Goal: Connect with others: Participate in discussion

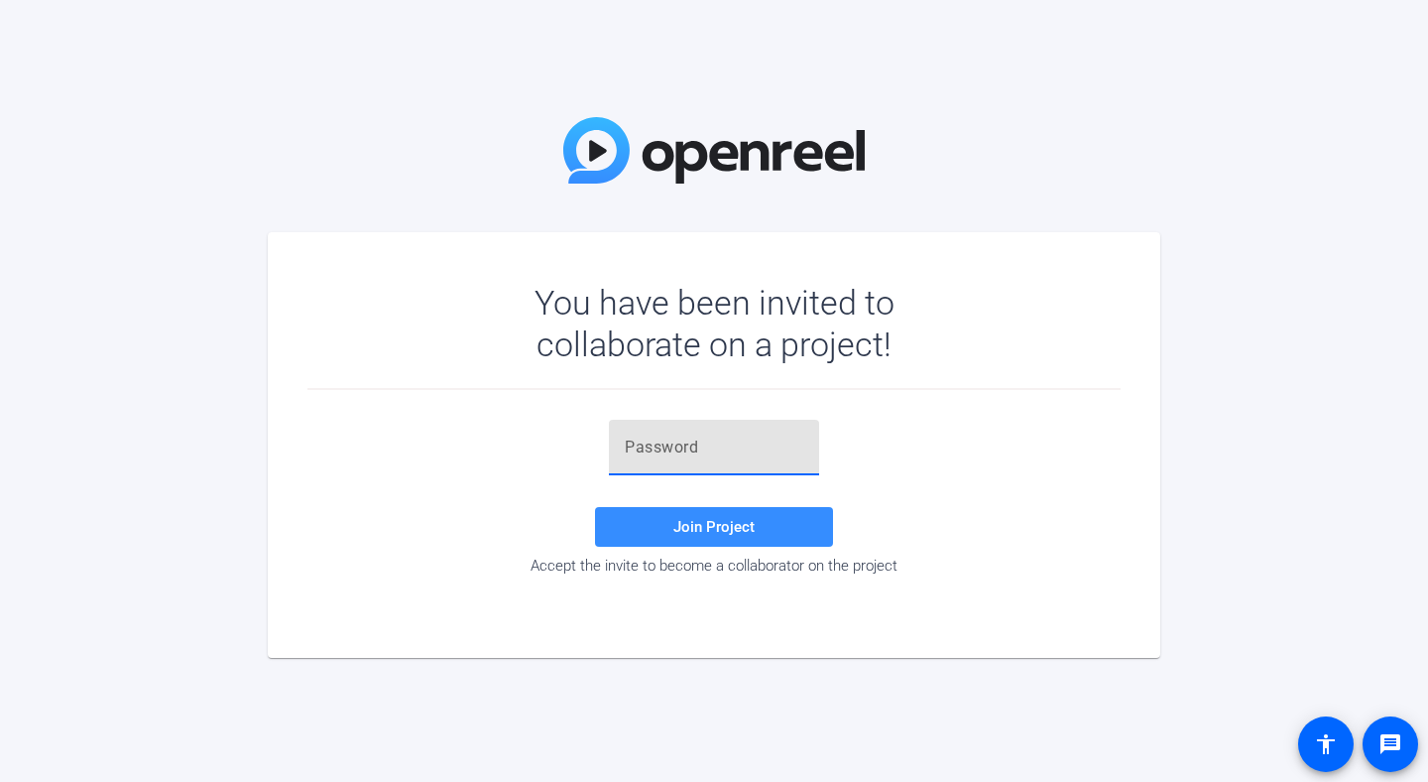
click at [724, 447] on input "text" at bounding box center [714, 447] width 179 height 24
paste input "vU(3Us"
type input "vU(3Us"
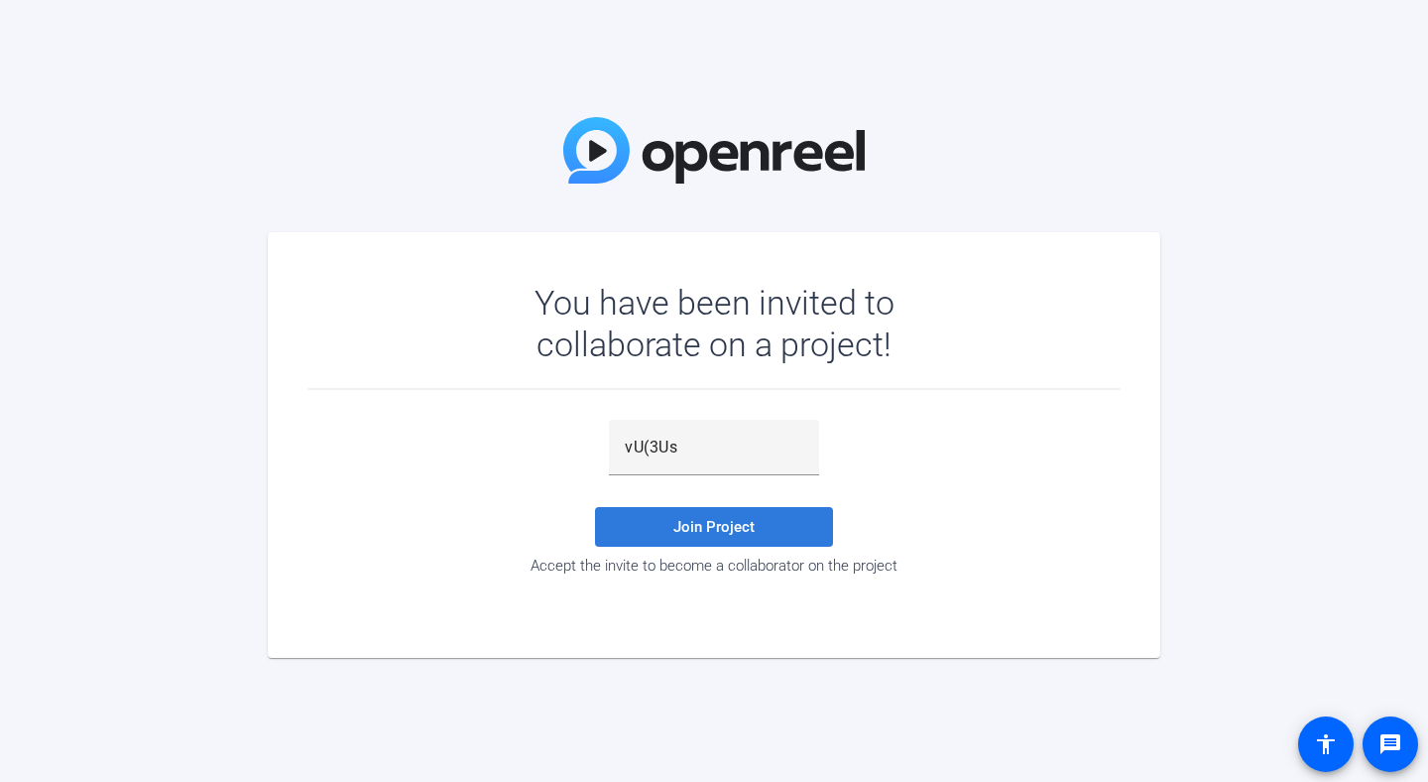
click at [713, 526] on span "Join Project" at bounding box center [713, 527] width 81 height 18
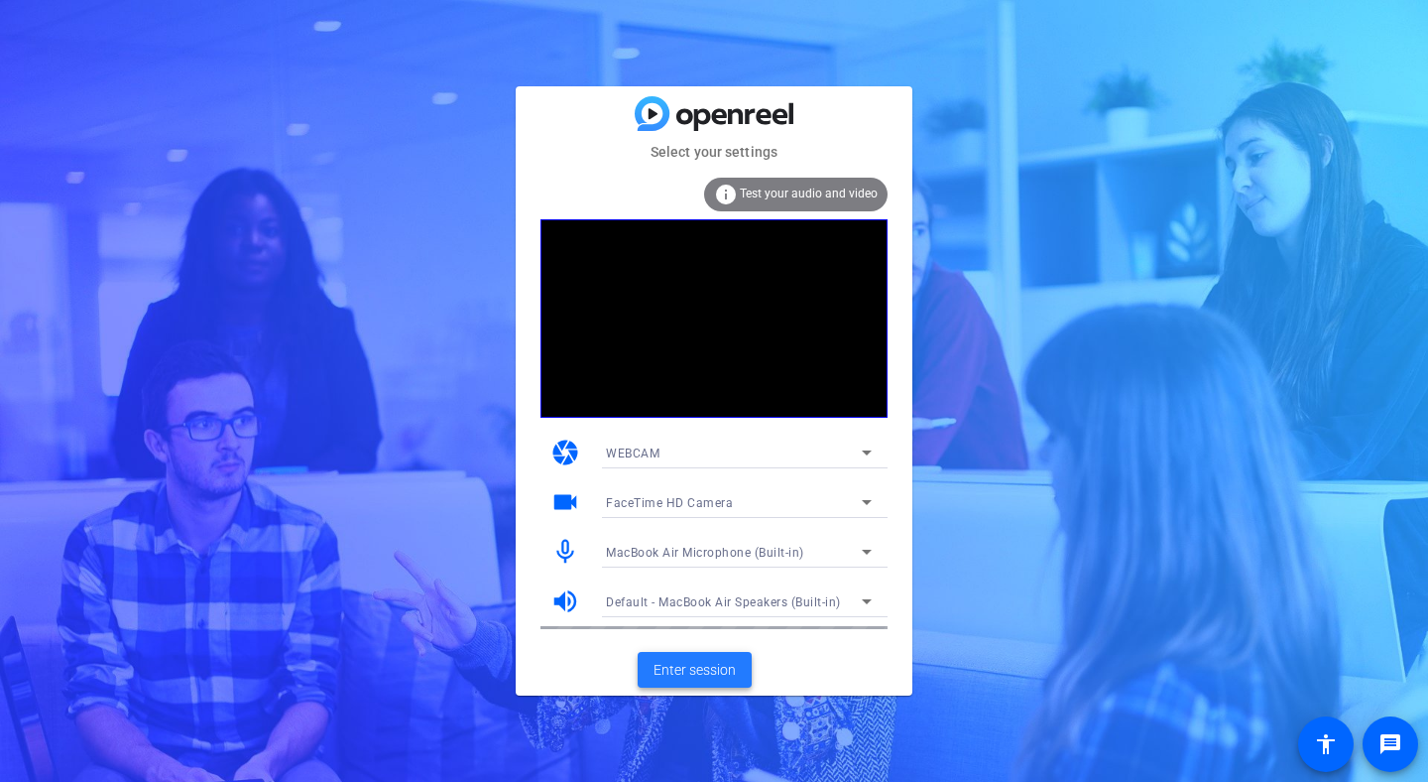
click at [710, 669] on span "Enter session" at bounding box center [695, 670] width 82 height 21
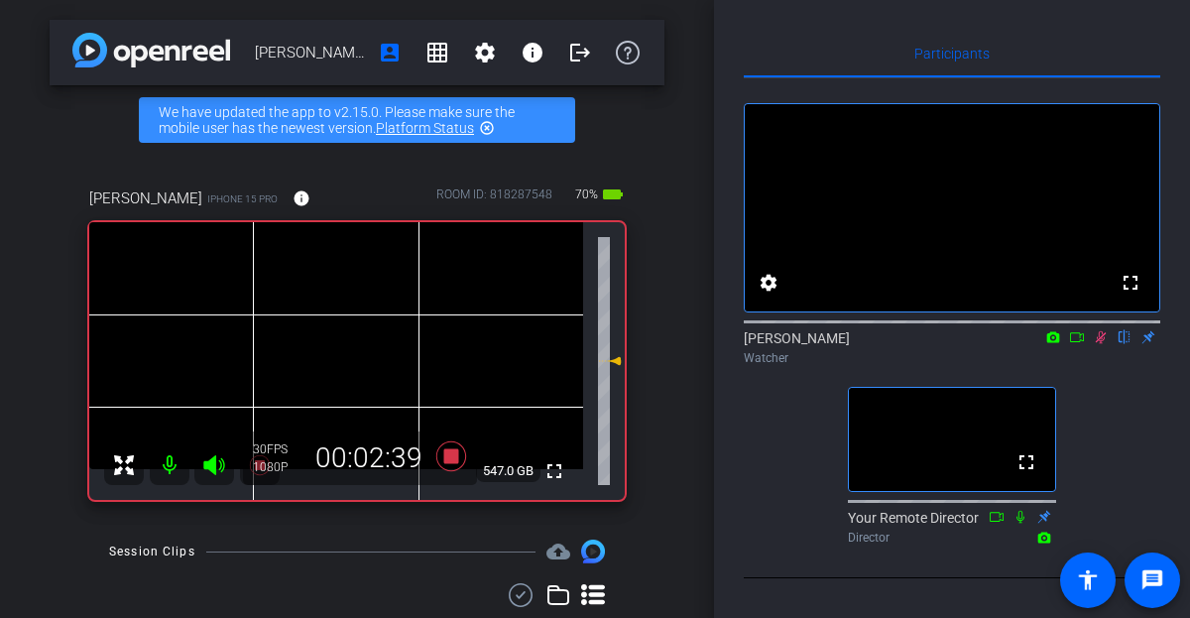
click at [1100, 344] on icon at bounding box center [1101, 337] width 16 height 14
click at [1099, 344] on icon at bounding box center [1101, 337] width 16 height 14
click at [1100, 344] on icon at bounding box center [1101, 337] width 16 height 14
click at [1097, 344] on icon at bounding box center [1101, 337] width 16 height 14
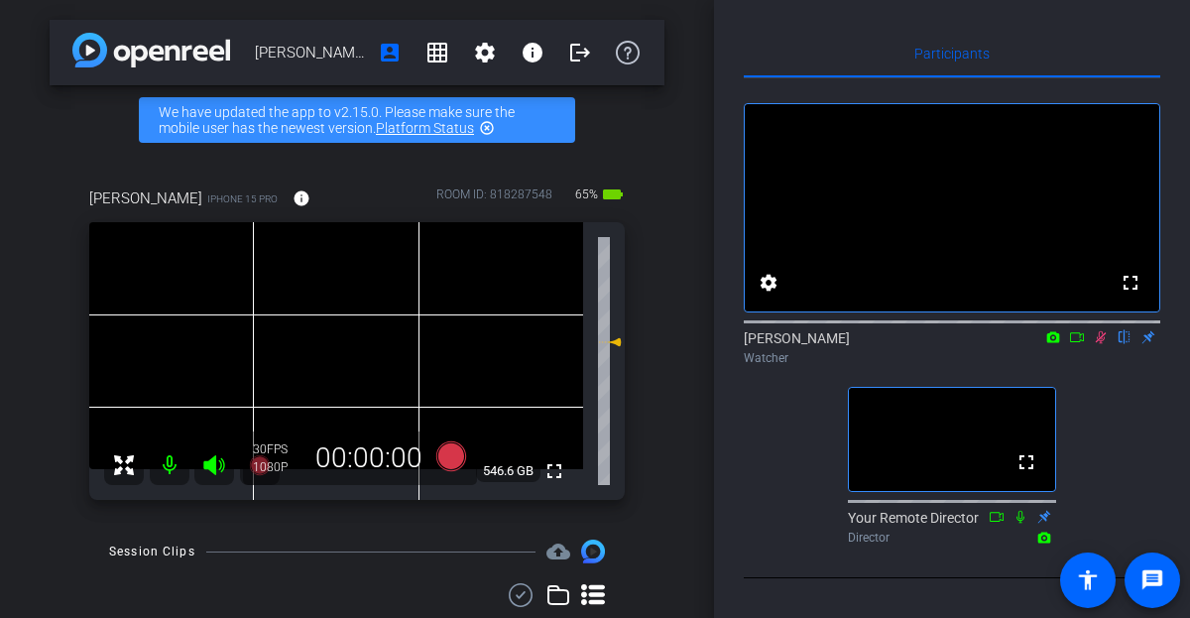
click at [1098, 344] on icon at bounding box center [1101, 337] width 11 height 13
click at [1102, 344] on icon at bounding box center [1101, 337] width 16 height 14
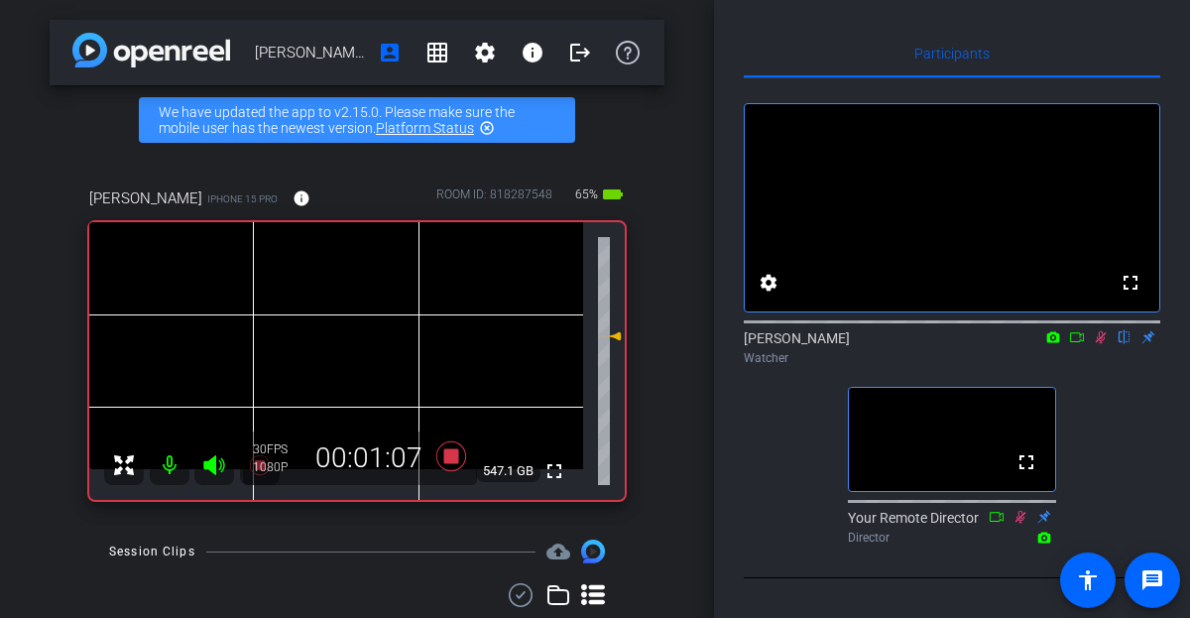
click at [1100, 344] on icon at bounding box center [1101, 337] width 16 height 14
click at [1097, 344] on icon at bounding box center [1101, 337] width 11 height 13
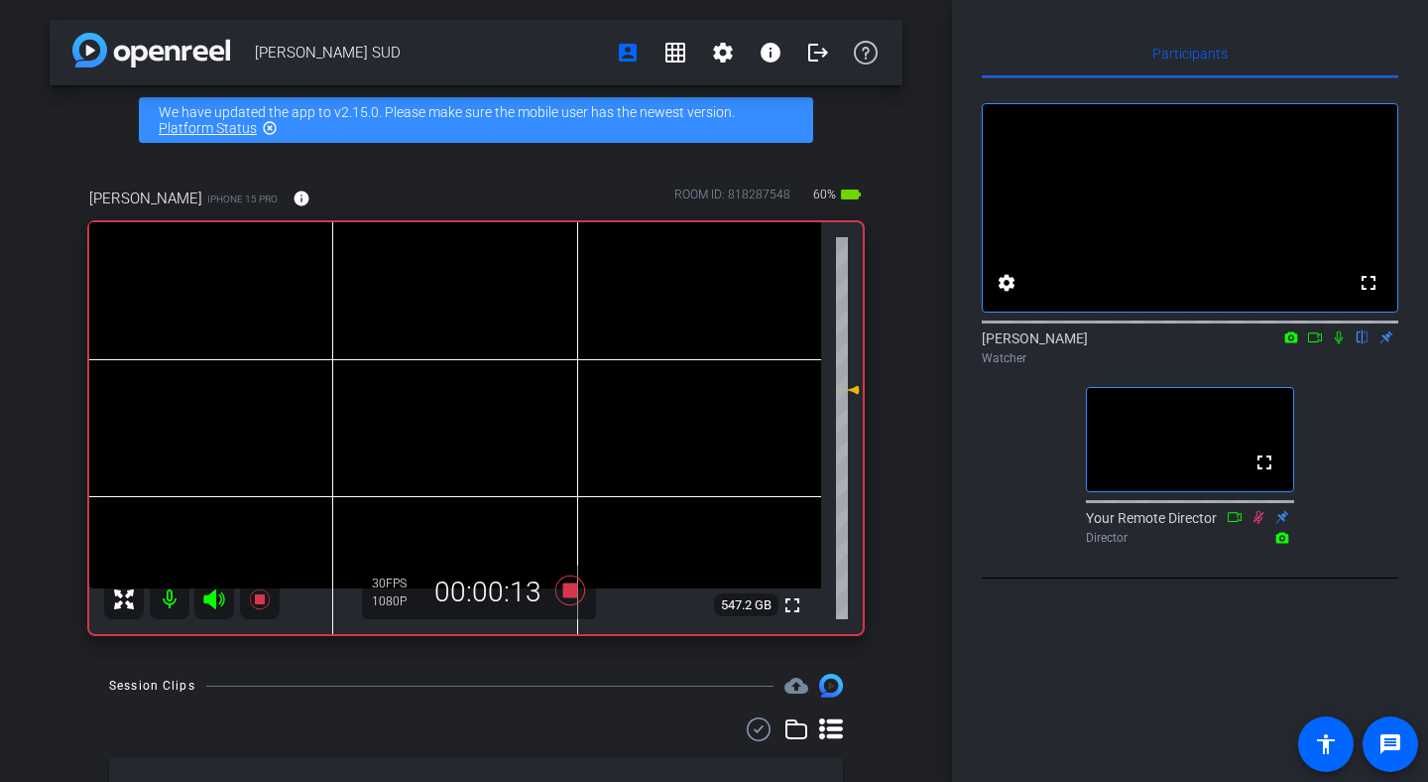
click at [1338, 344] on icon at bounding box center [1339, 337] width 16 height 14
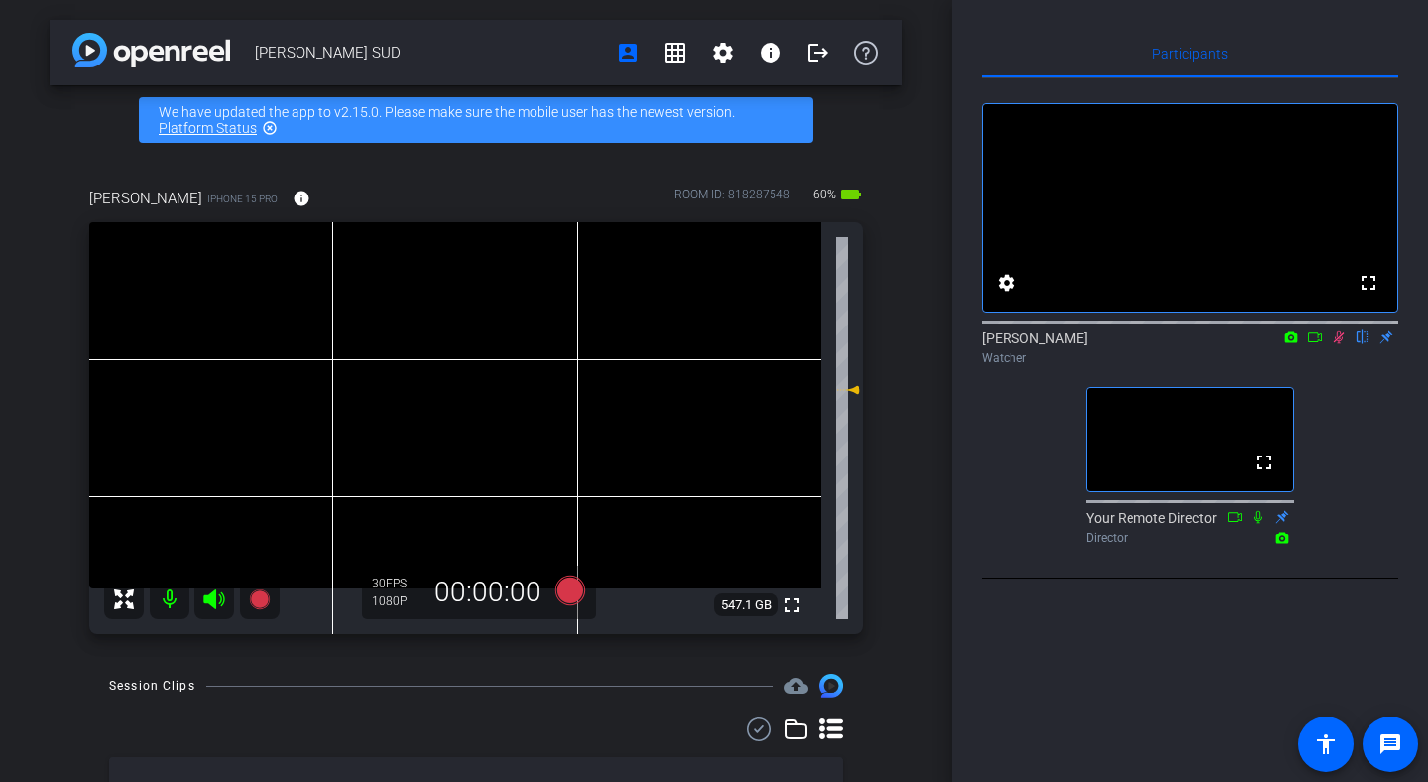
click at [1338, 344] on icon at bounding box center [1339, 337] width 11 height 13
click at [1337, 344] on icon at bounding box center [1339, 337] width 11 height 13
click at [1340, 344] on icon at bounding box center [1339, 337] width 8 height 13
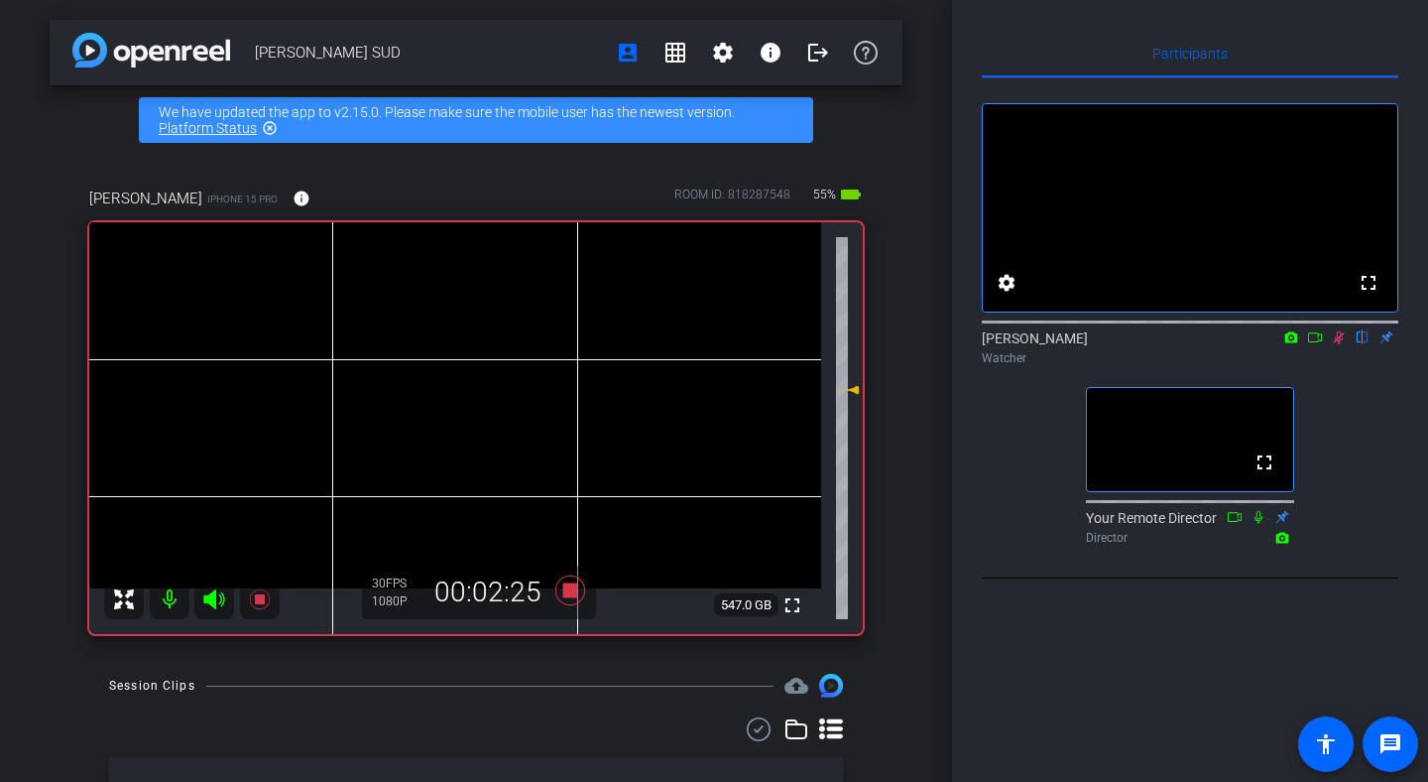
click at [1340, 344] on icon at bounding box center [1339, 337] width 11 height 13
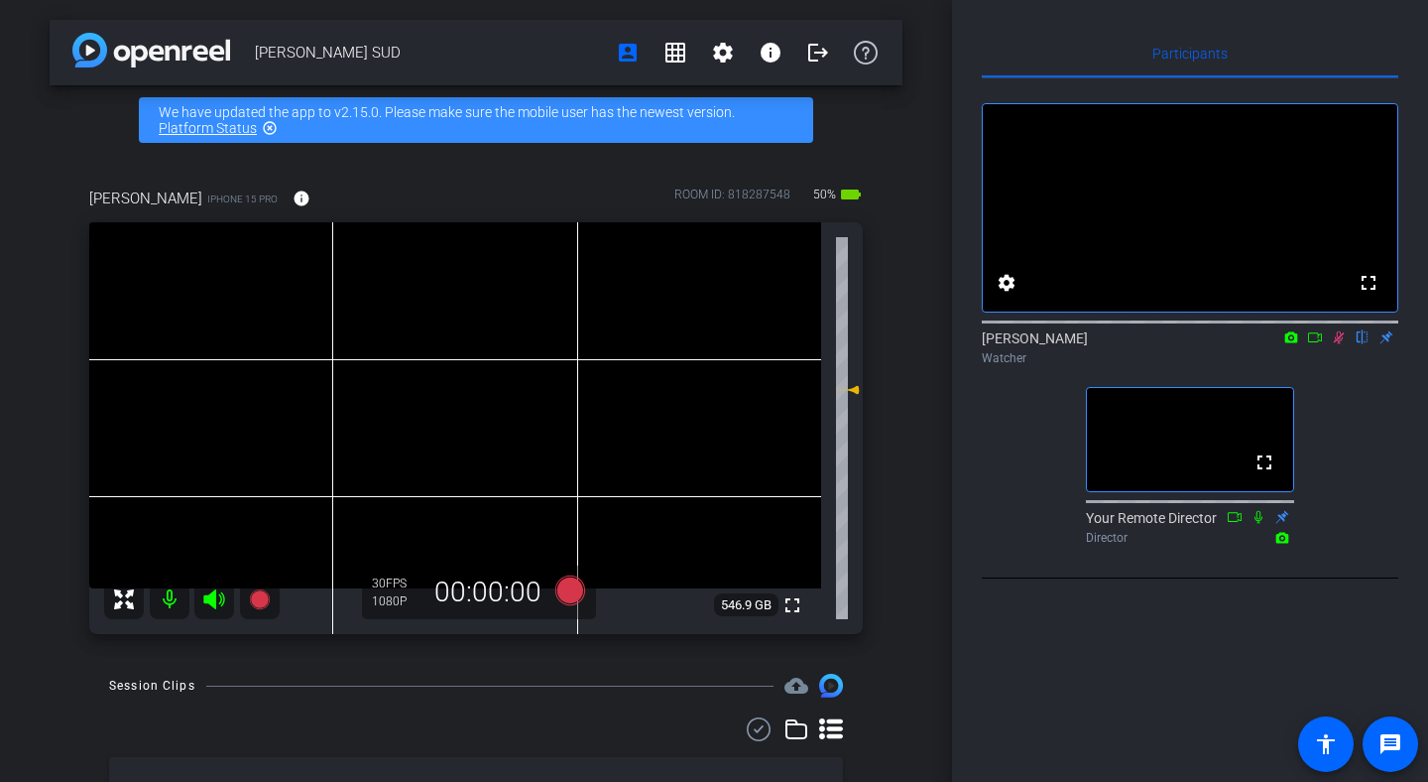
click at [1340, 344] on icon at bounding box center [1339, 337] width 11 height 13
